Goal: Information Seeking & Learning: Check status

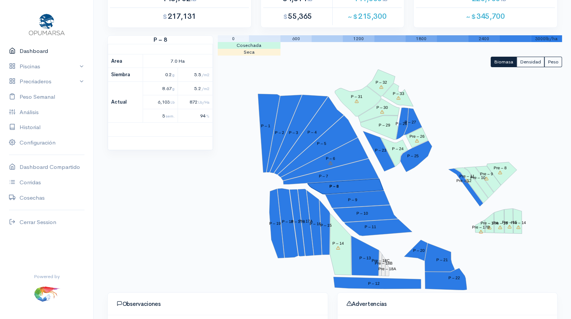
scroll to position [59, 0]
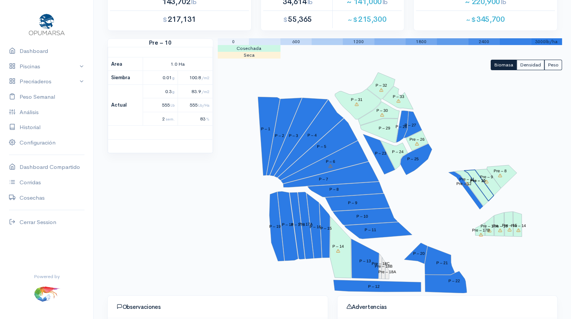
click at [479, 179] on tspan "Pre – 10" at bounding box center [477, 181] width 15 height 5
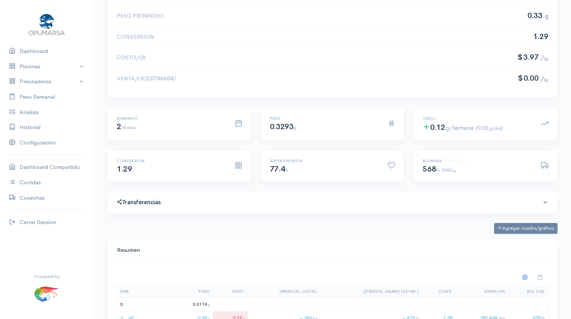
scroll to position [239, 0]
click at [542, 198] on span at bounding box center [545, 201] width 6 height 6
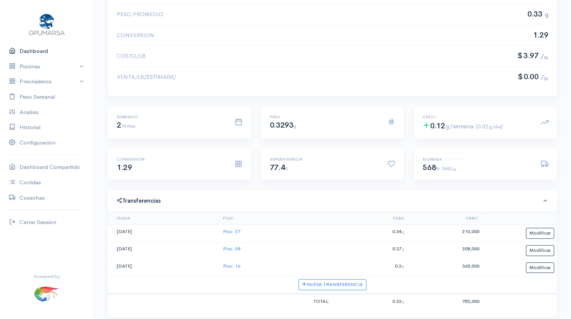
click at [38, 54] on link "Dashboard" at bounding box center [46, 51] width 93 height 15
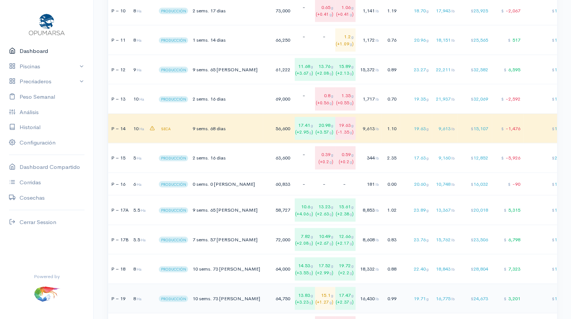
scroll to position [1439, 0]
click at [221, 191] on td "0 sems. 0 [PERSON_NAME]" at bounding box center [227, 184] width 72 height 23
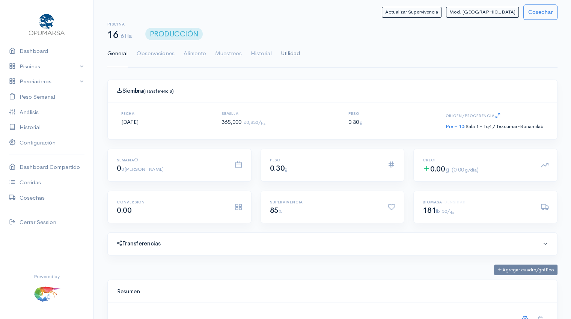
click at [296, 56] on link "Utilidad" at bounding box center [290, 53] width 19 height 27
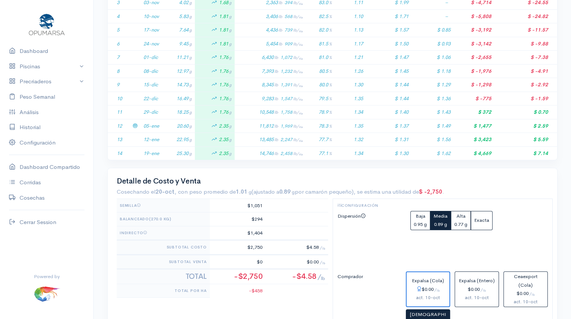
scroll to position [216, 0]
click at [167, 123] on td "20.60 g" at bounding box center [178, 126] width 33 height 14
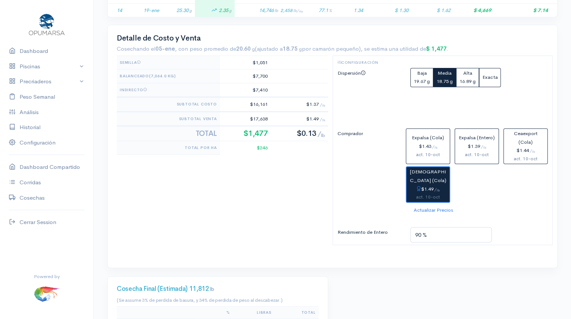
scroll to position [358, 0]
click at [419, 74] on span "Baja" at bounding box center [422, 73] width 10 height 6
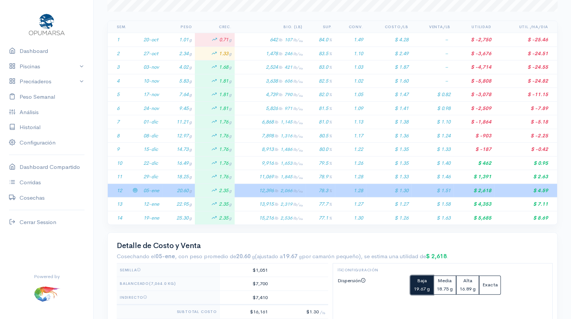
scroll to position [0, 0]
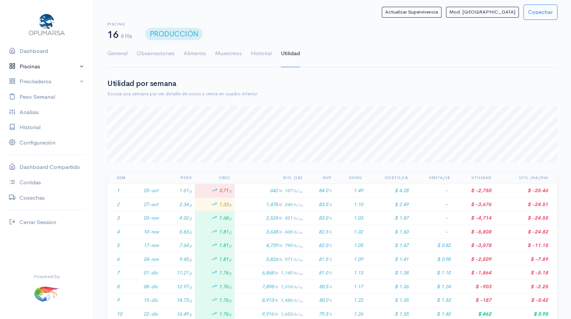
click at [36, 68] on link "Piscinas" at bounding box center [46, 66] width 93 height 15
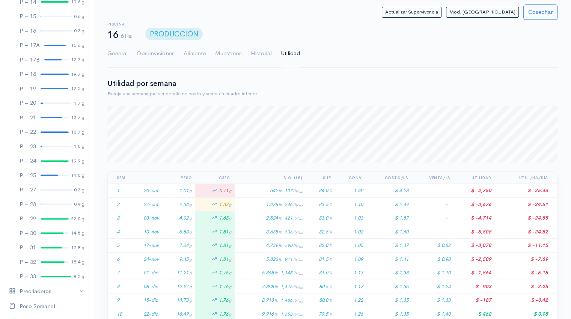
scroll to position [269, 0]
click at [50, 188] on div at bounding box center [56, 189] width 31 height 2
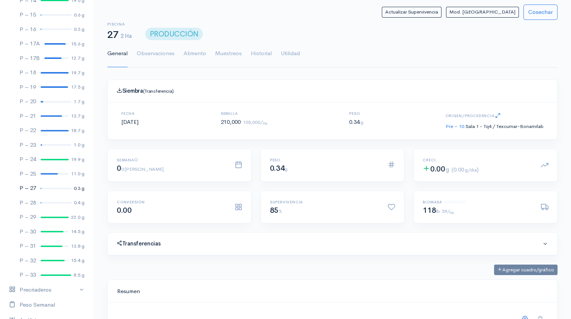
scroll to position [113, 431]
click at [293, 55] on link "Utilidad" at bounding box center [290, 53] width 19 height 27
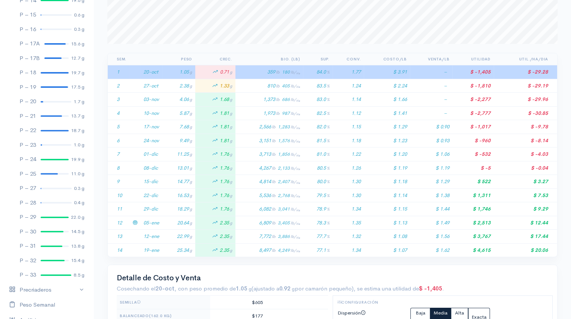
scroll to position [122, 0]
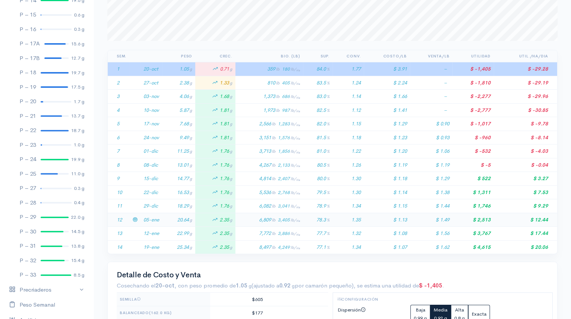
click at [156, 219] on td "05-ene" at bounding box center [151, 220] width 22 height 14
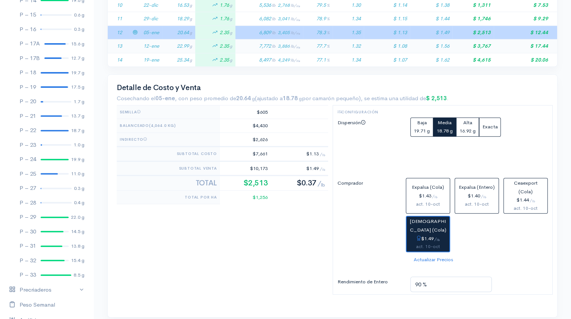
scroll to position [311, 0]
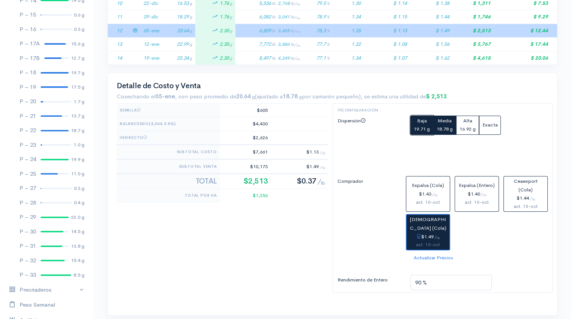
click at [421, 122] on span "Baja" at bounding box center [422, 120] width 10 height 6
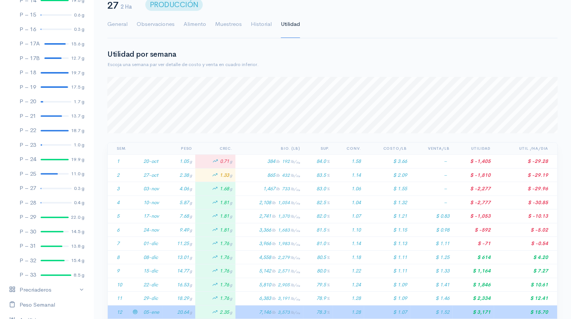
scroll to position [0, 0]
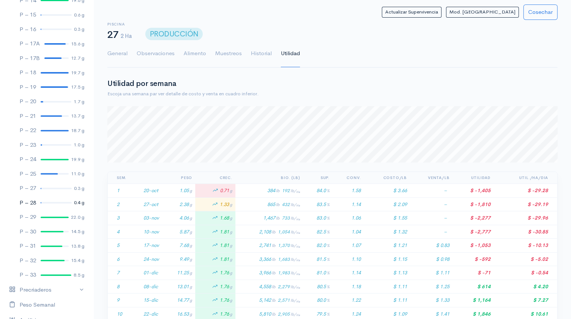
click at [47, 201] on link "P – 28 0.4 g" at bounding box center [46, 202] width 93 height 15
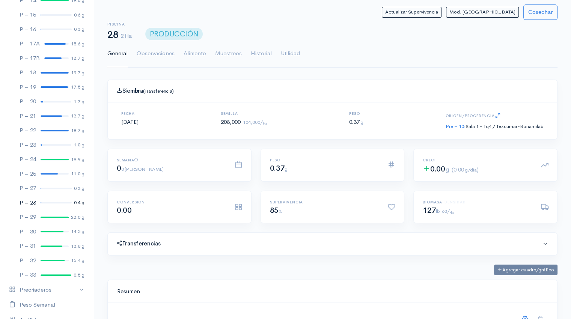
scroll to position [113, 431]
click at [288, 53] on link "Utilidad" at bounding box center [290, 53] width 19 height 27
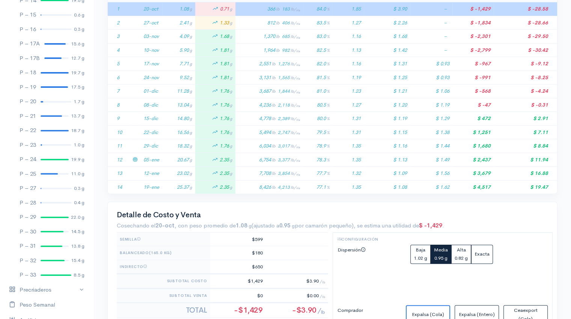
scroll to position [191, 0]
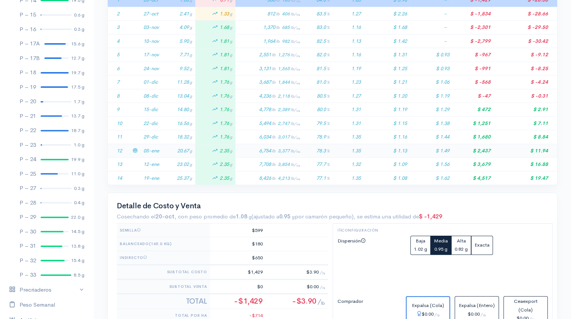
click at [159, 146] on td "05-ene" at bounding box center [151, 151] width 22 height 14
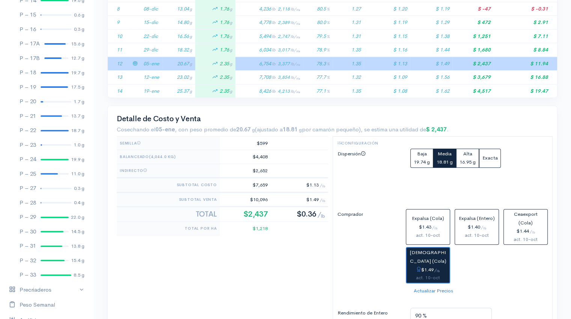
scroll to position [277, 0]
click at [419, 162] on small "19.74 g" at bounding box center [421, 162] width 16 height 6
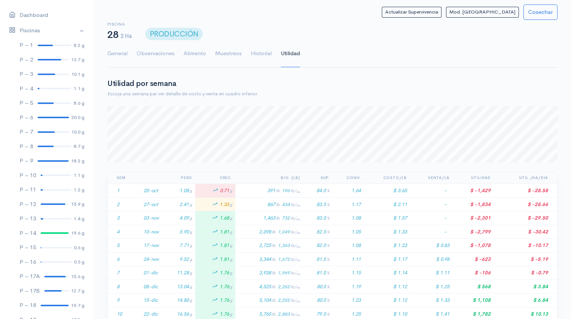
scroll to position [0, 0]
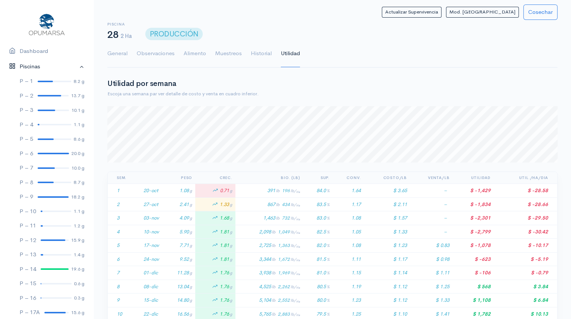
click at [77, 66] on link "Piscinas" at bounding box center [46, 66] width 93 height 15
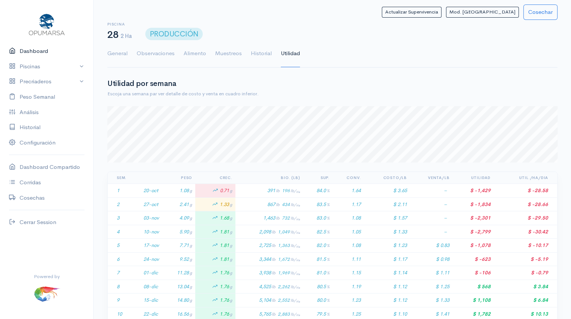
click at [34, 53] on link "Dashboard" at bounding box center [46, 51] width 93 height 15
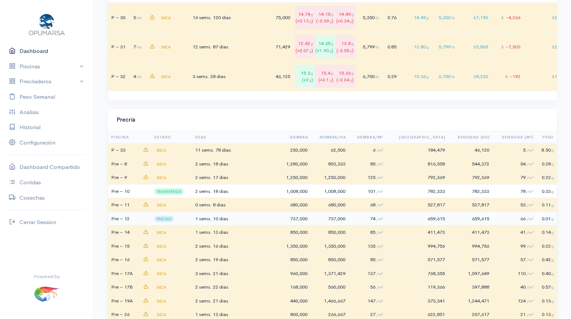
scroll to position [2000, 0]
click at [242, 195] on td "2 sems. 18 [PERSON_NAME]" at bounding box center [236, 192] width 85 height 14
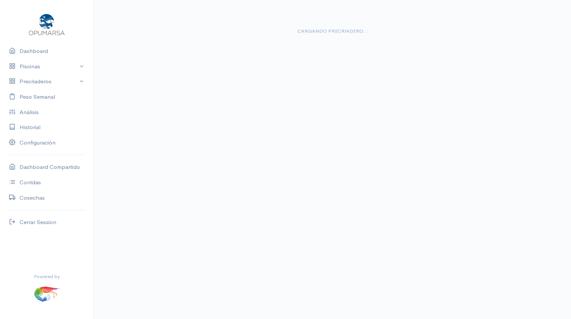
scroll to position [14, 0]
click at [39, 54] on link "Dashboard" at bounding box center [46, 51] width 93 height 15
click at [38, 51] on link "Dashboard" at bounding box center [46, 51] width 93 height 15
click at [40, 54] on link "Dashboard" at bounding box center [46, 51] width 93 height 15
